Goal: Entertainment & Leisure: Consume media (video, audio)

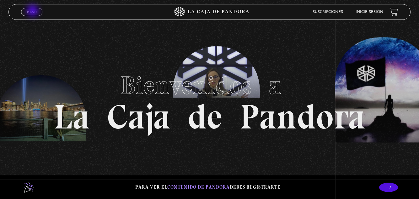
click at [33, 11] on span "Menu" at bounding box center [31, 12] width 10 height 4
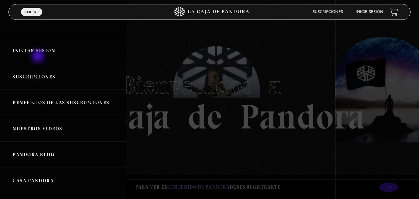
click at [39, 57] on link "Iniciar Sesión" at bounding box center [63, 51] width 126 height 26
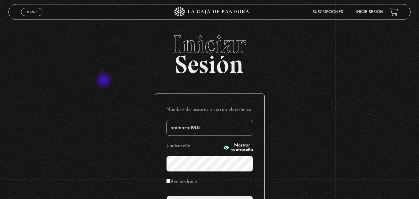
scroll to position [63, 0]
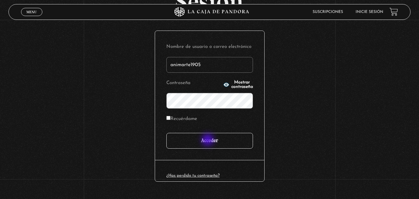
click at [209, 140] on input "Acceder" at bounding box center [210, 141] width 87 height 16
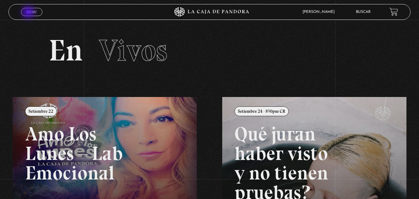
click at [29, 13] on span "Menu" at bounding box center [31, 12] width 10 height 4
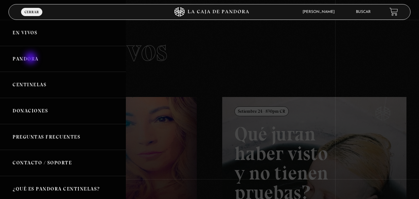
click at [31, 58] on link "Pandora" at bounding box center [63, 59] width 126 height 26
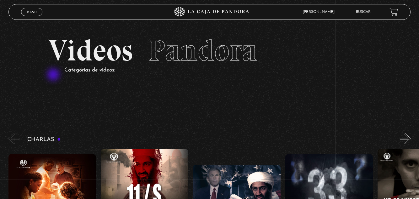
scroll to position [126, 0]
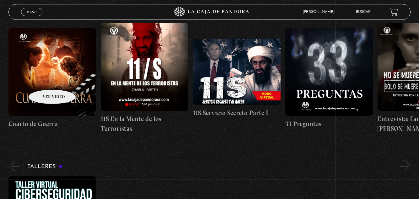
click at [44, 80] on figure at bounding box center [52, 72] width 88 height 88
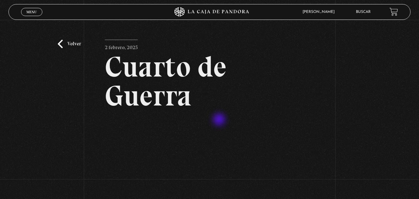
scroll to position [63, 0]
